Goal: Task Accomplishment & Management: Manage account settings

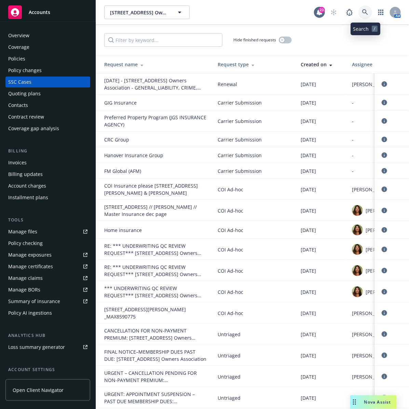
click at [362, 9] on link at bounding box center [366, 12] width 14 height 14
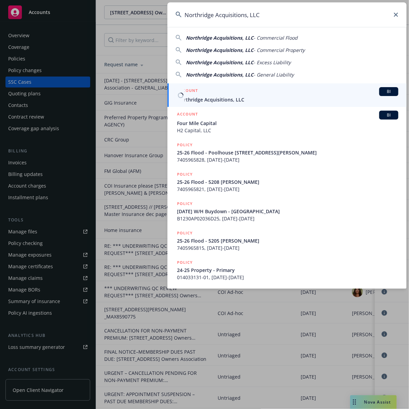
type input "Northridge Acquisitions, LLC"
click at [257, 96] on span "Northridge Acquisitions, LLC" at bounding box center [287, 99] width 221 height 7
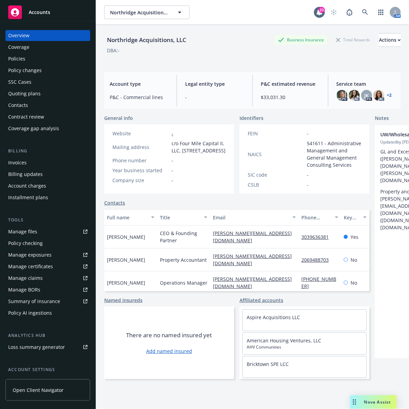
click at [27, 232] on div "Manage files" at bounding box center [22, 231] width 29 height 11
